Goal: Information Seeking & Learning: Find specific page/section

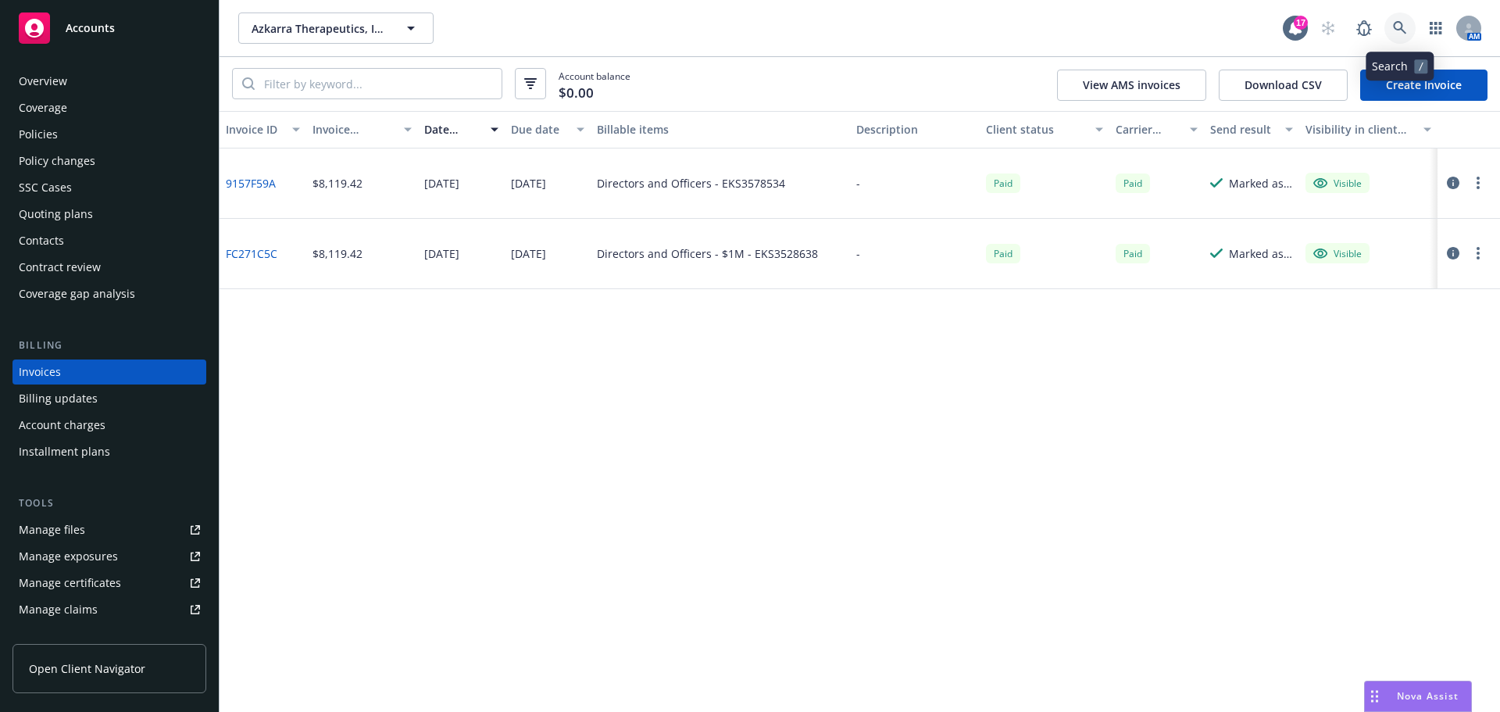
click at [1405, 30] on icon at bounding box center [1400, 28] width 14 height 14
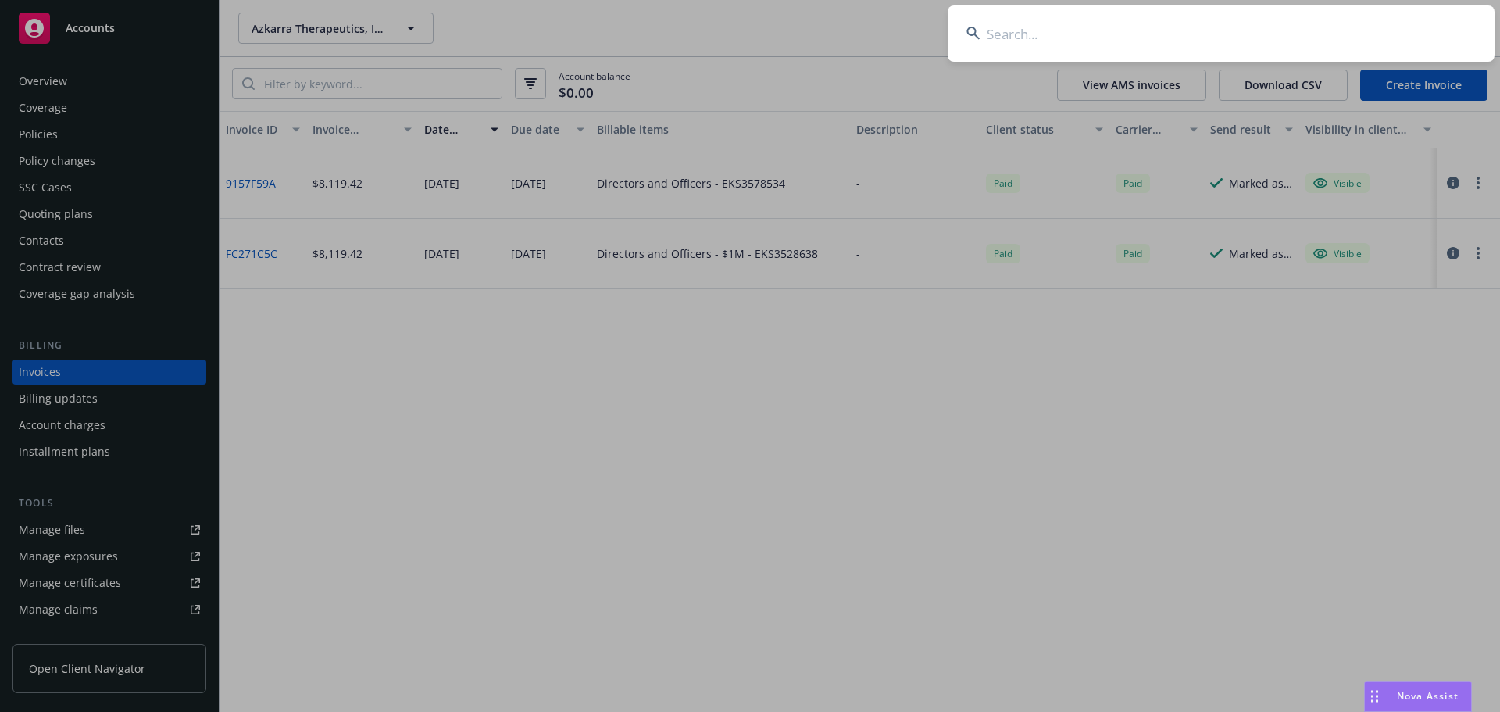
click at [1372, 27] on input at bounding box center [1221, 33] width 547 height 56
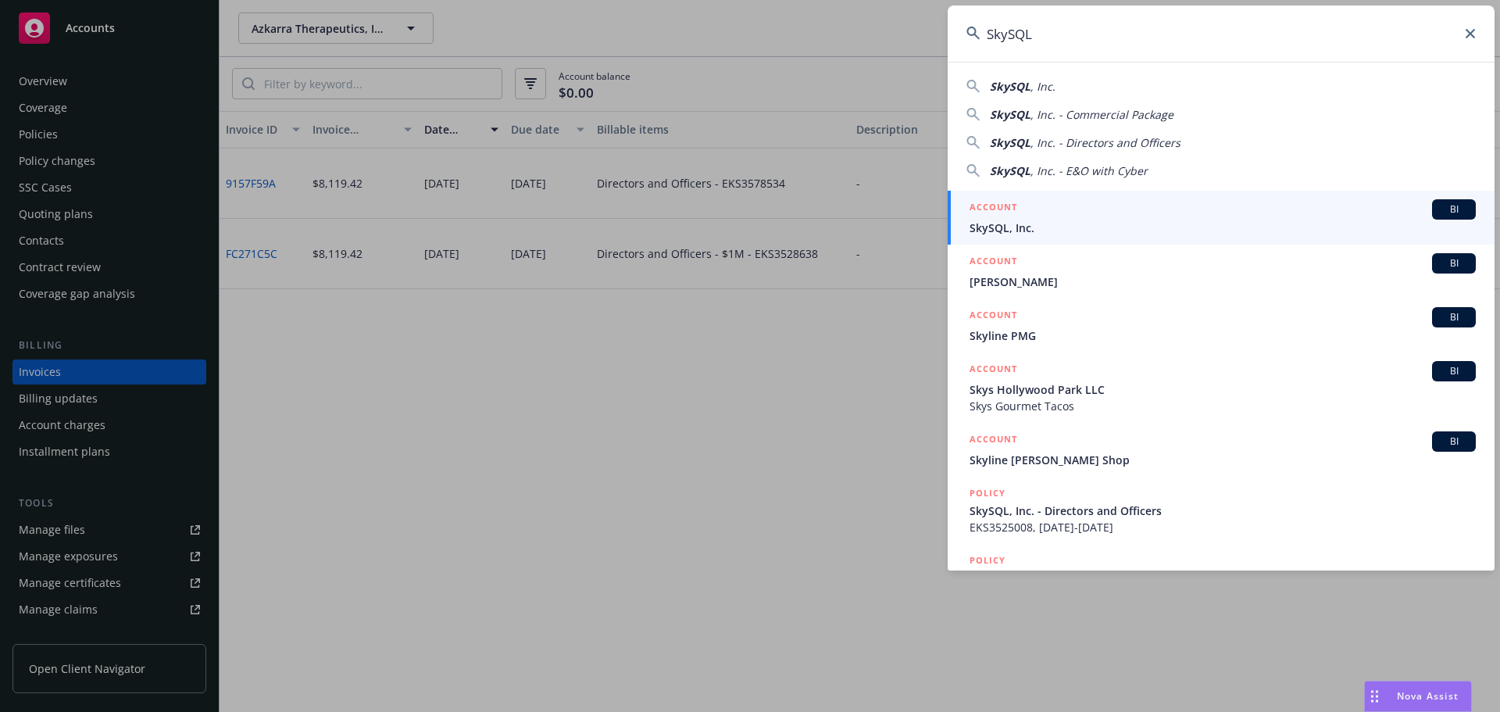
type input "SkySQL"
click at [1048, 210] on div "ACCOUNT BI" at bounding box center [1223, 209] width 506 height 20
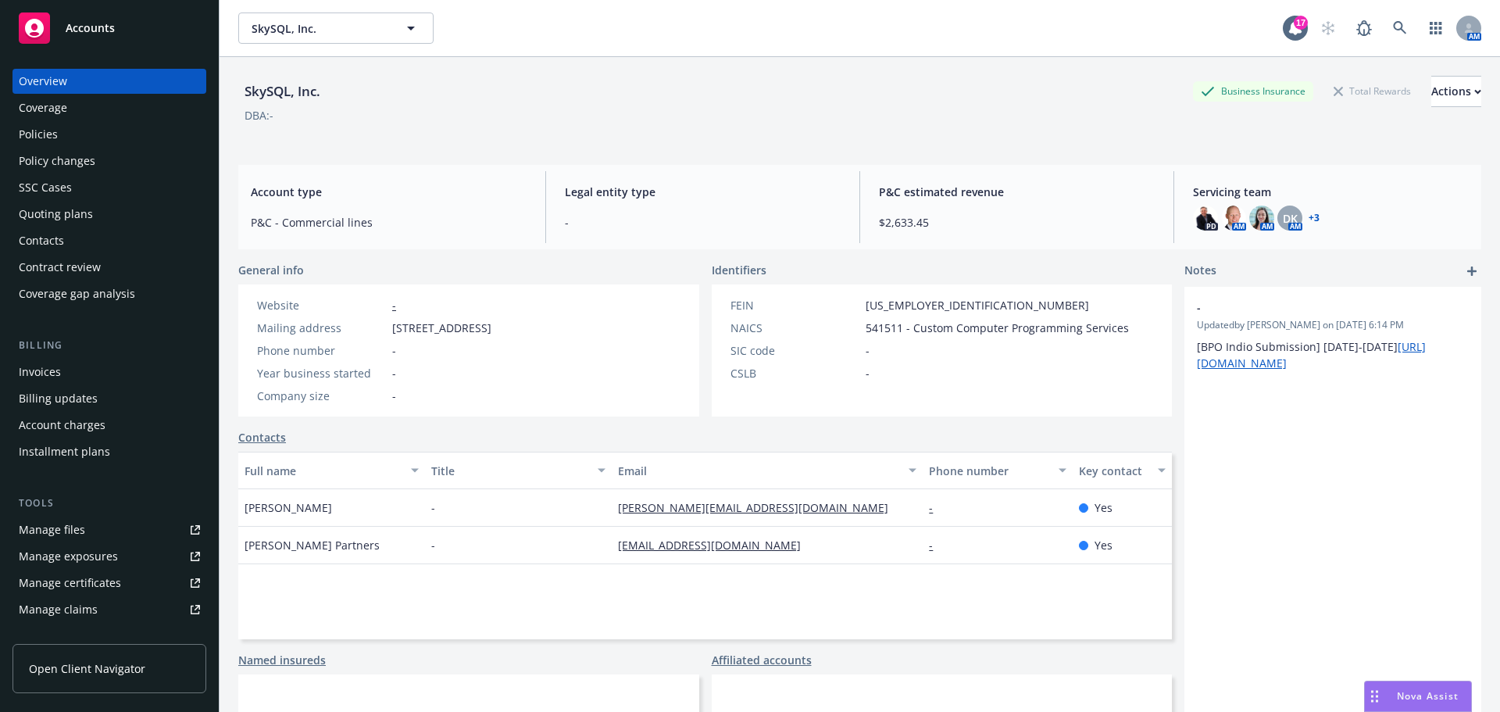
click at [82, 366] on div "Invoices" at bounding box center [109, 371] width 181 height 25
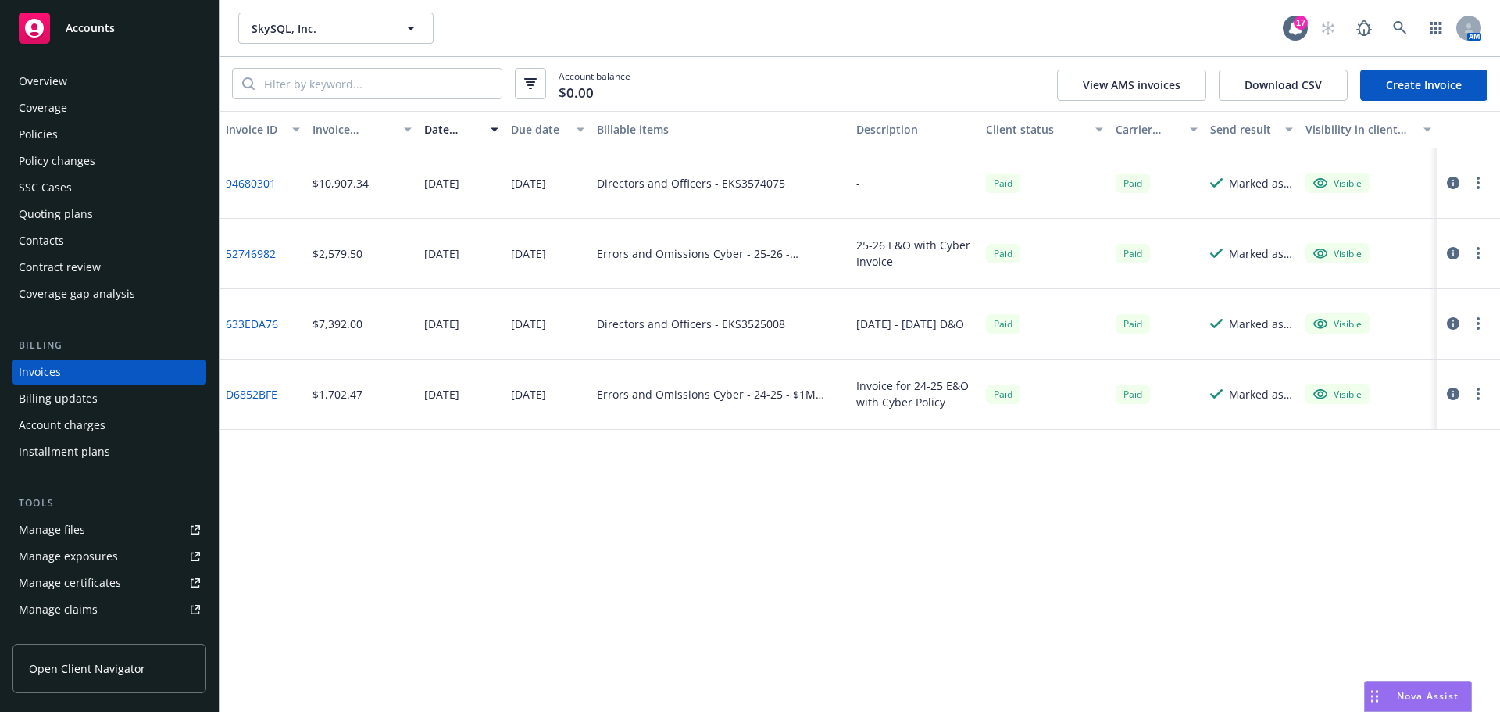
click at [91, 140] on div "Policies" at bounding box center [109, 134] width 181 height 25
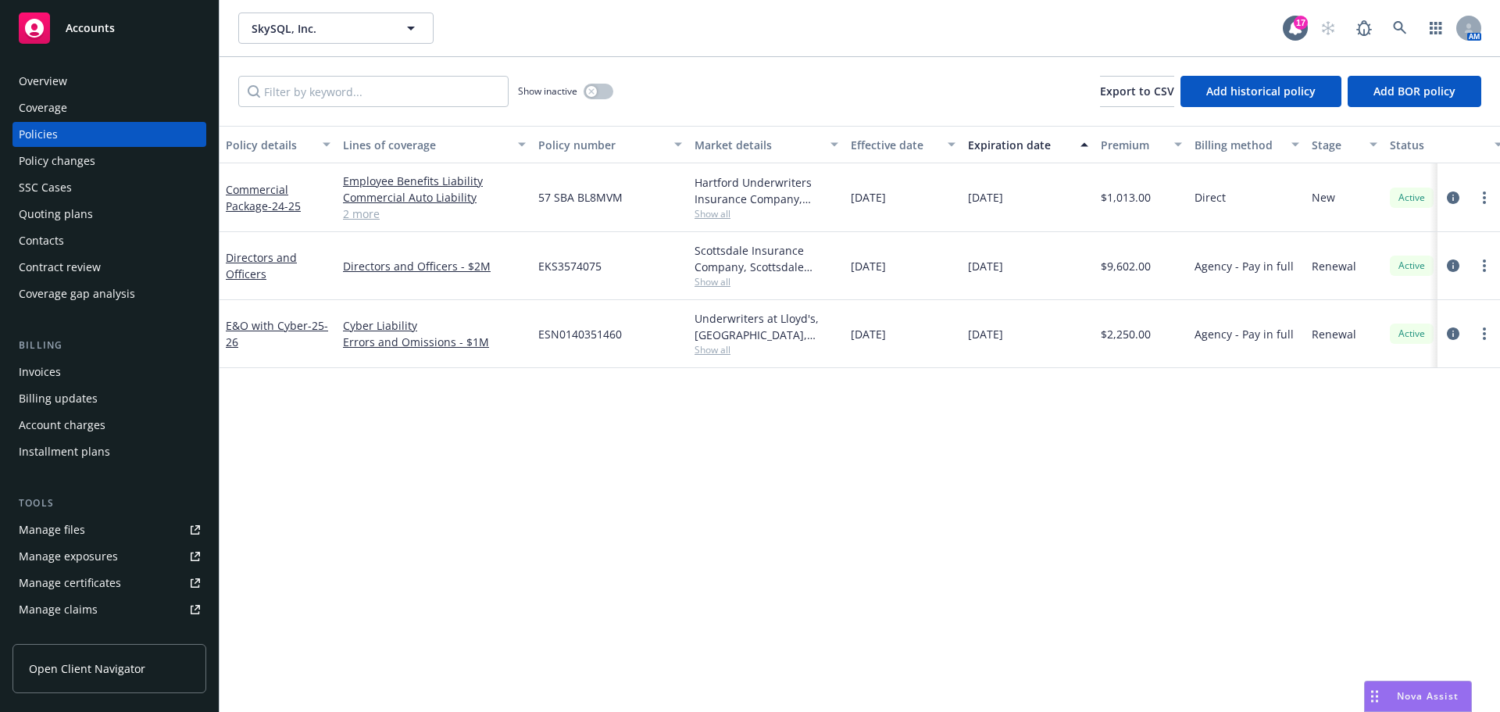
click at [112, 159] on div "Policy changes" at bounding box center [109, 160] width 181 height 25
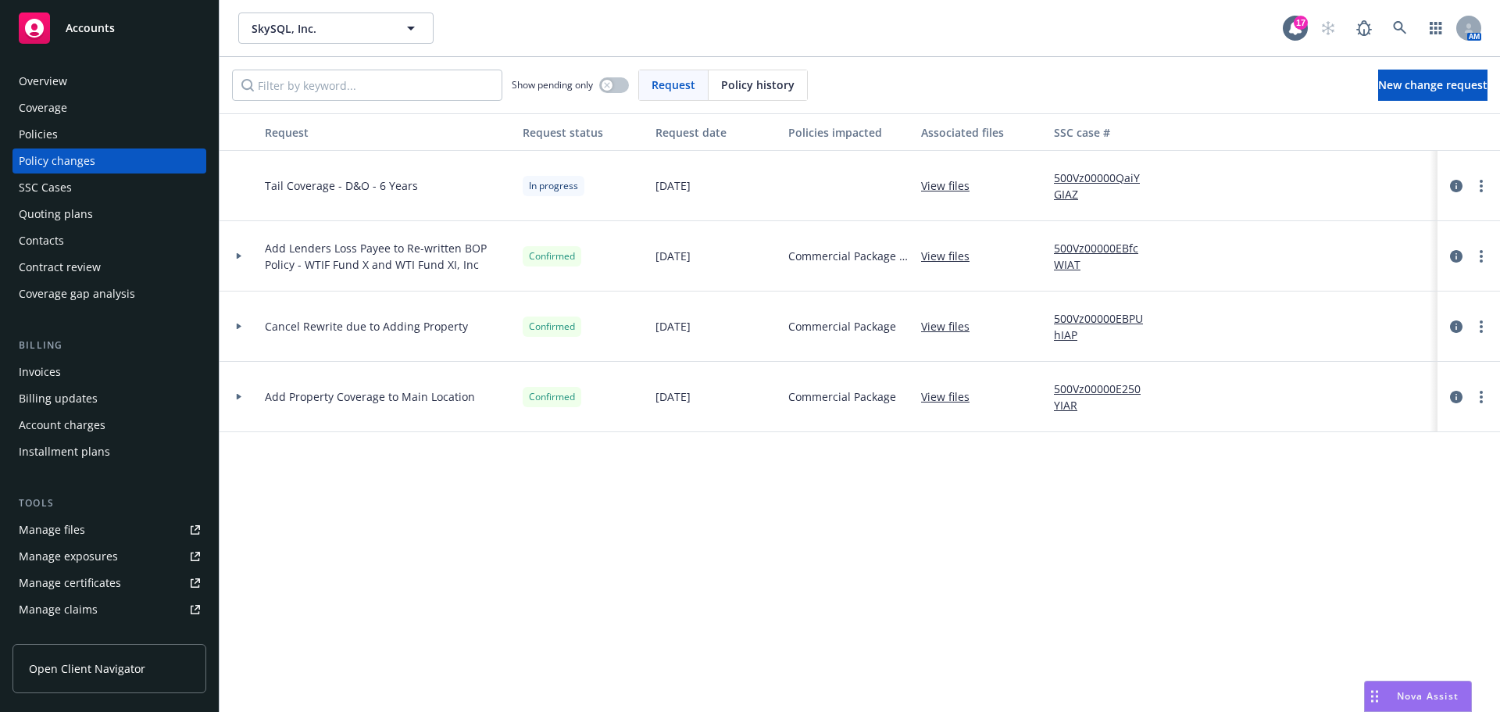
click at [66, 374] on div "Invoices" at bounding box center [109, 371] width 181 height 25
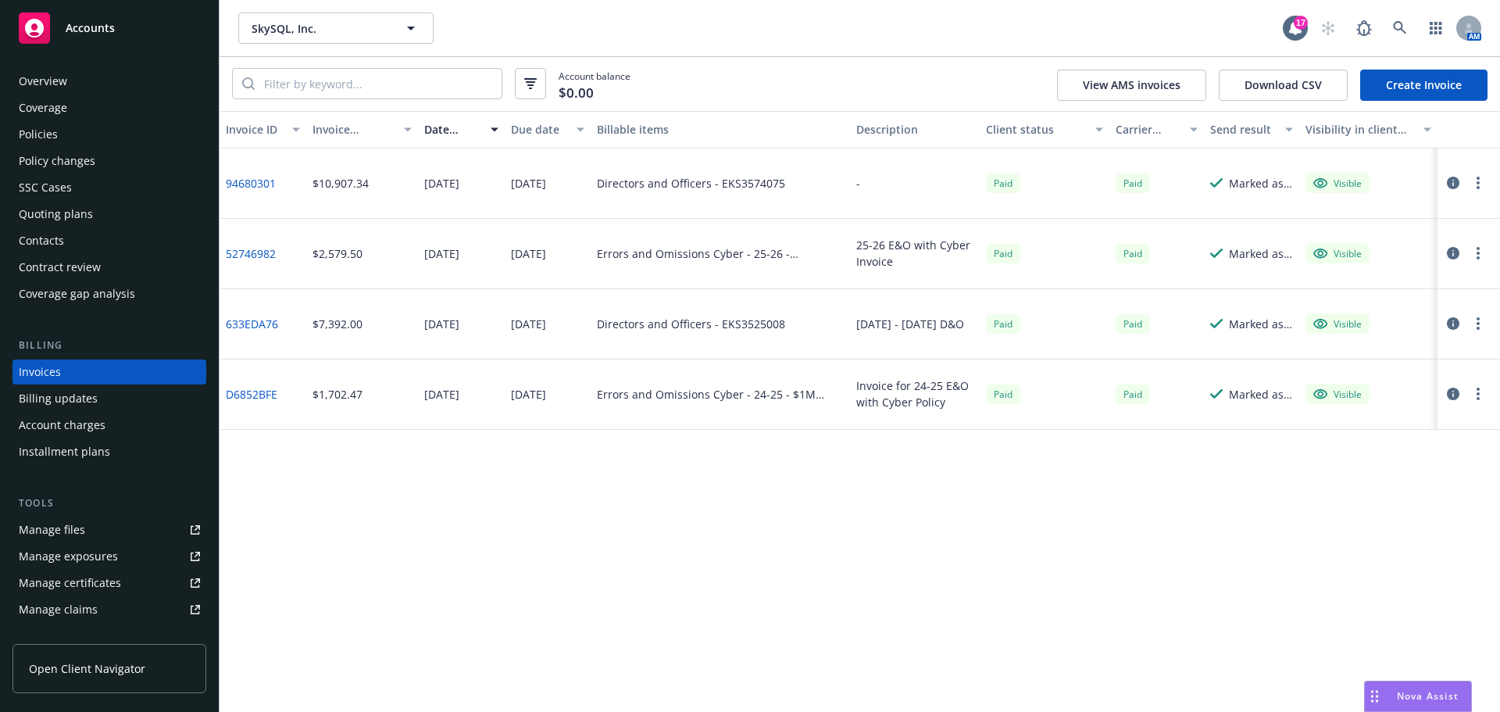
click at [246, 181] on link "94680301" at bounding box center [251, 183] width 50 height 16
click at [86, 164] on div "Policy changes" at bounding box center [57, 160] width 77 height 25
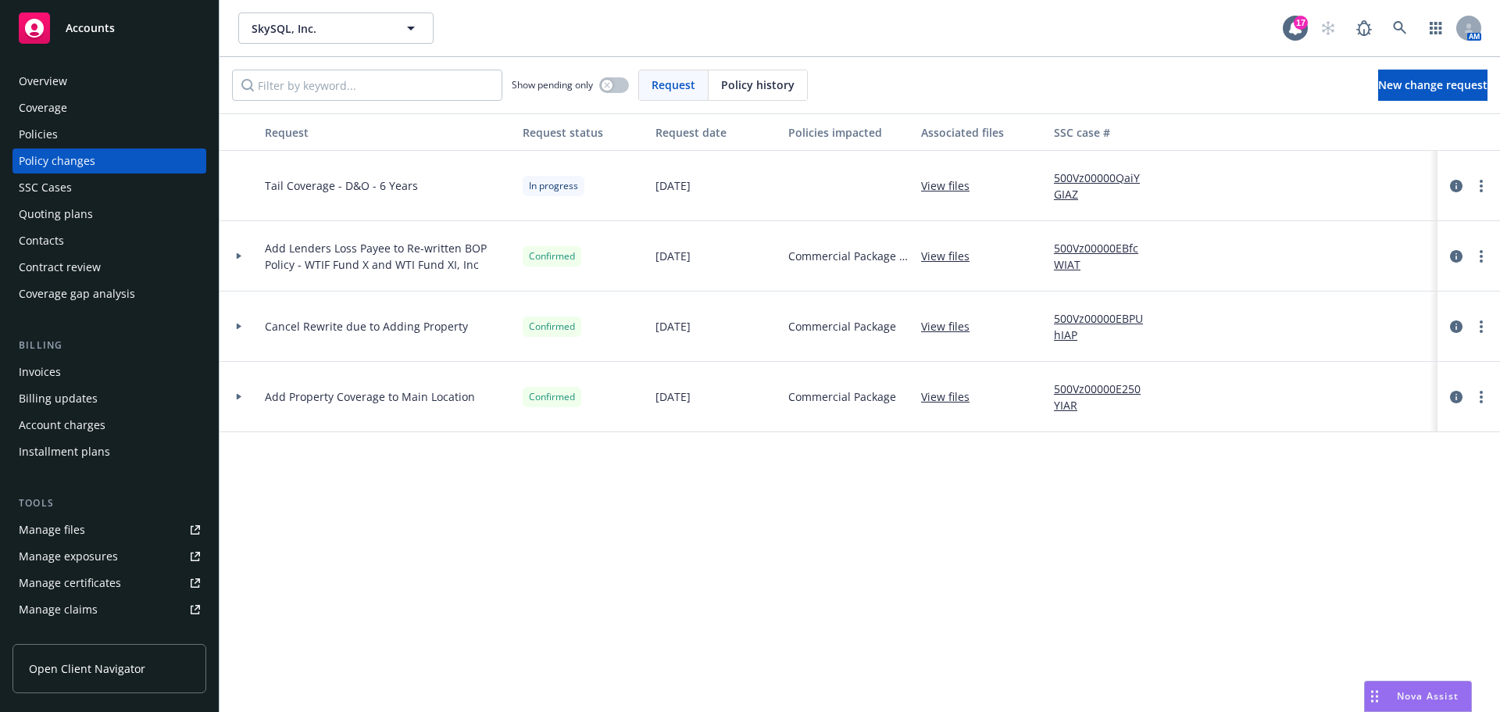
click at [67, 130] on div "Policies" at bounding box center [109, 134] width 181 height 25
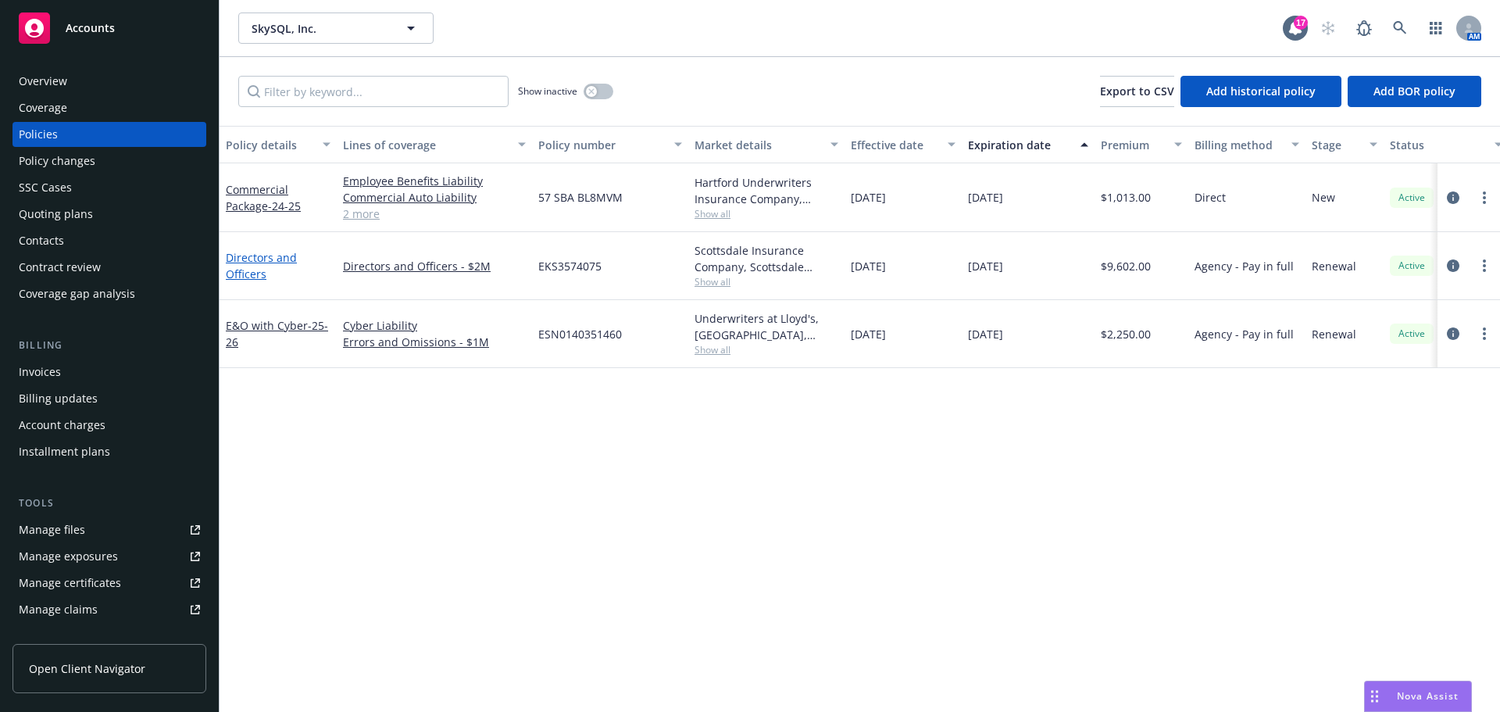
click at [259, 263] on link "Directors and Officers" at bounding box center [261, 265] width 71 height 31
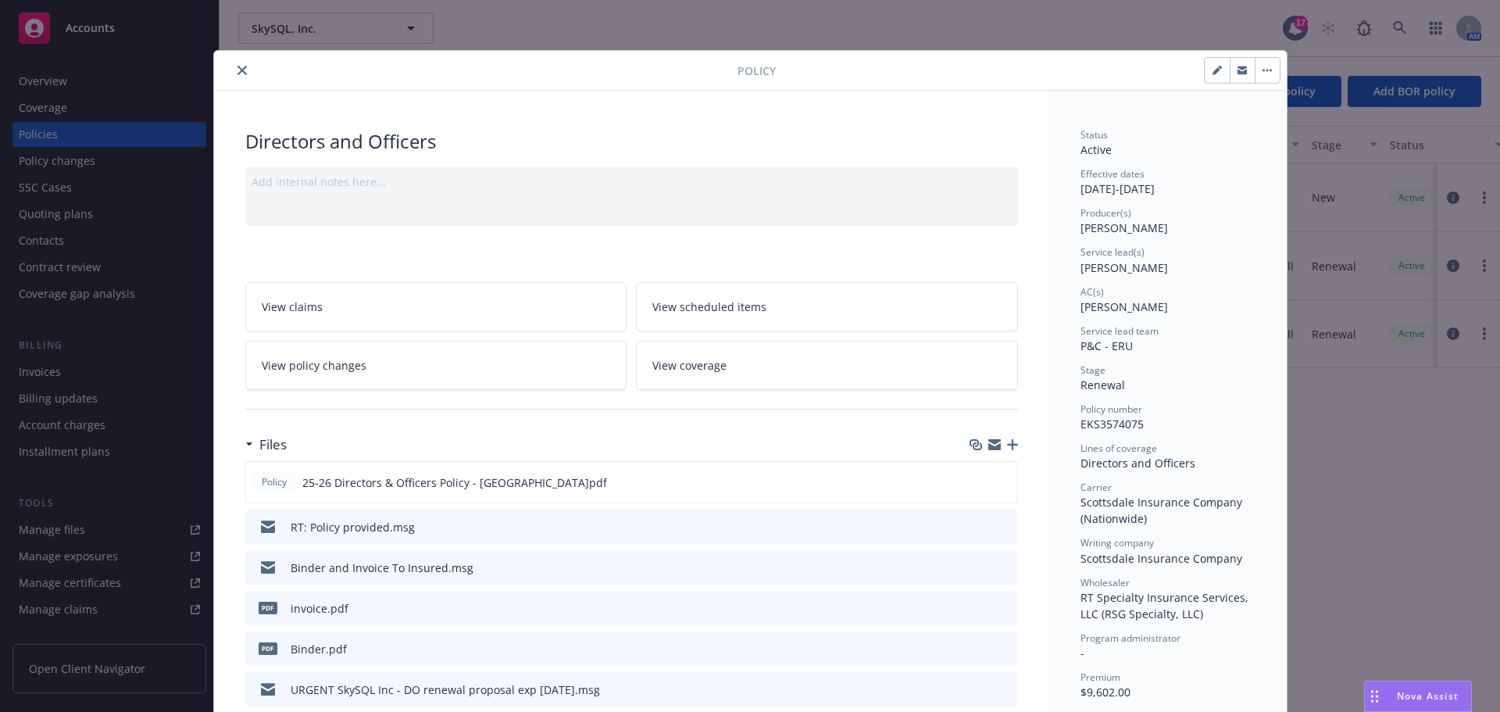
click at [998, 522] on icon "preview file" at bounding box center [1003, 525] width 14 height 11
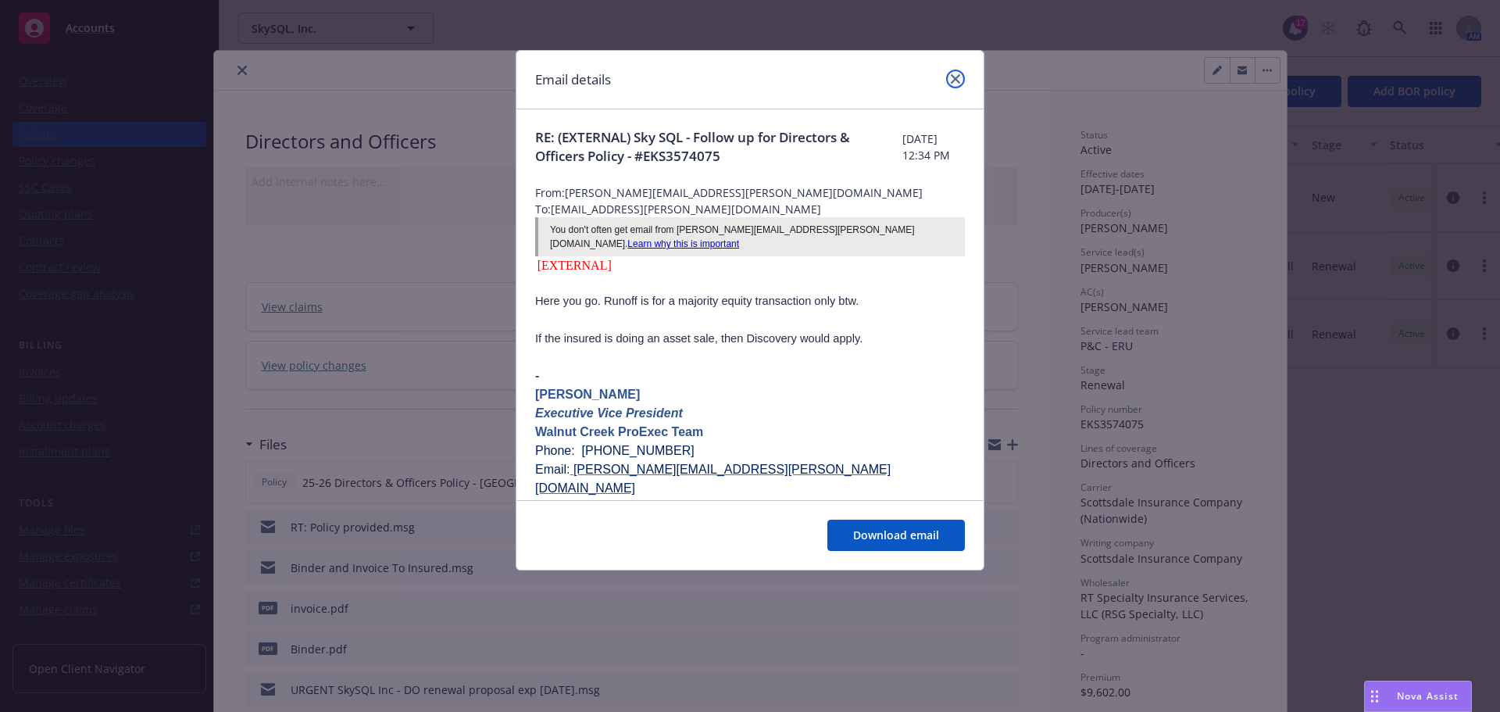
click at [952, 80] on icon "close" at bounding box center [955, 78] width 9 height 9
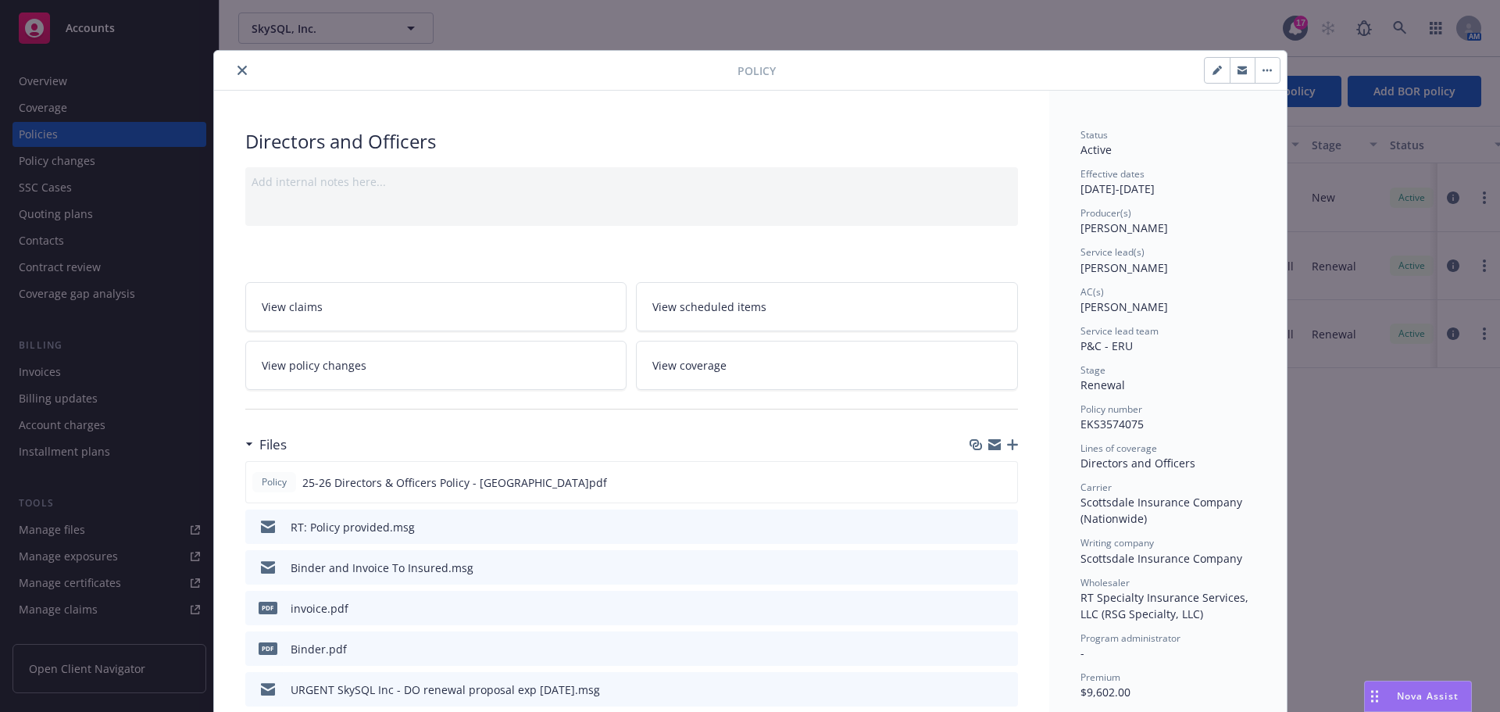
click at [234, 77] on button "close" at bounding box center [242, 70] width 19 height 19
